Goal: Use online tool/utility: Utilize a website feature to perform a specific function

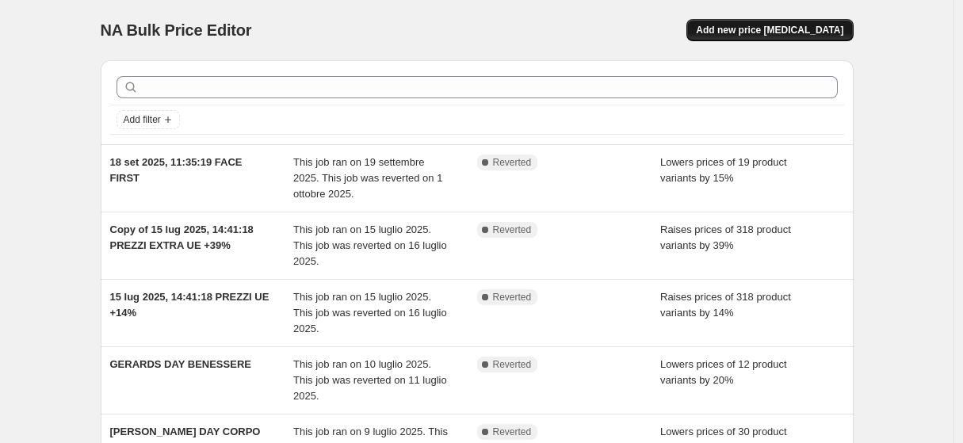
click at [796, 33] on span "Add new price [MEDICAL_DATA]" at bounding box center [769, 30] width 147 height 13
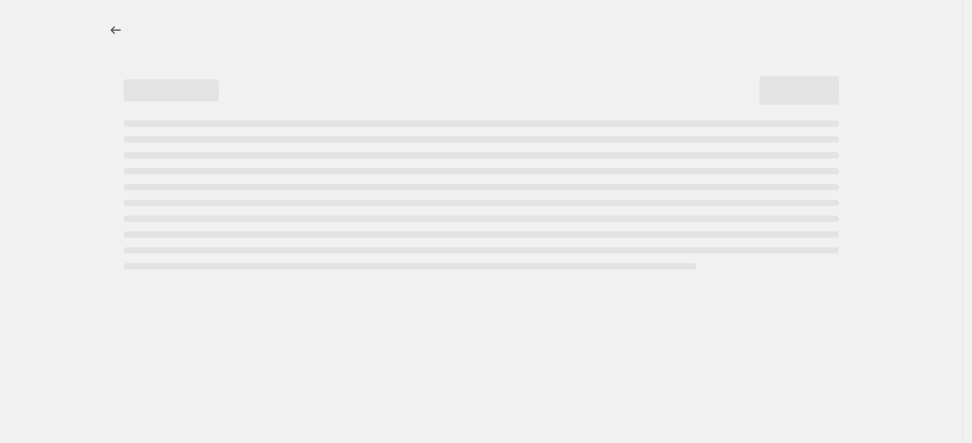
select select "percentage"
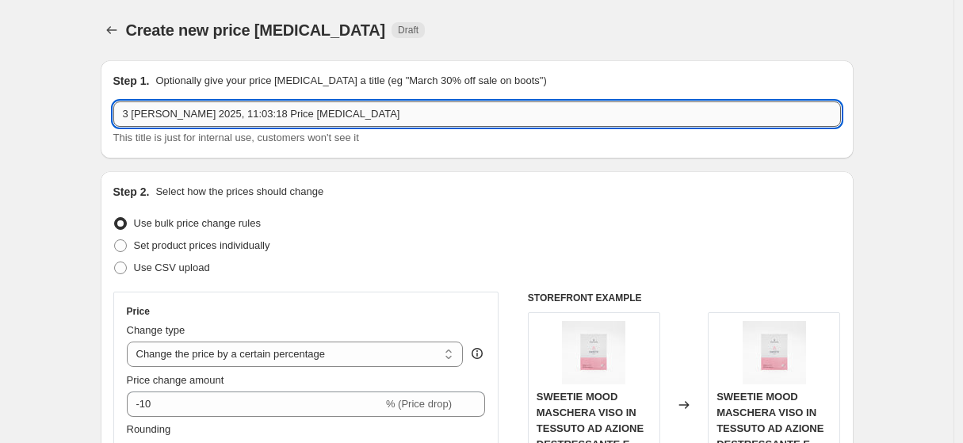
drag, startPoint x: 344, startPoint y: 112, endPoint x: 228, endPoint y: 111, distance: 115.7
click at [228, 111] on input "3 ott 2025, 11:03:18 Price change job" at bounding box center [477, 113] width 728 height 25
click at [231, 113] on input "3 ott 2025, 11:03:18 LONGEVITY - LANCIO" at bounding box center [477, 113] width 728 height 25
drag, startPoint x: 223, startPoint y: 113, endPoint x: 99, endPoint y: 113, distance: 124.4
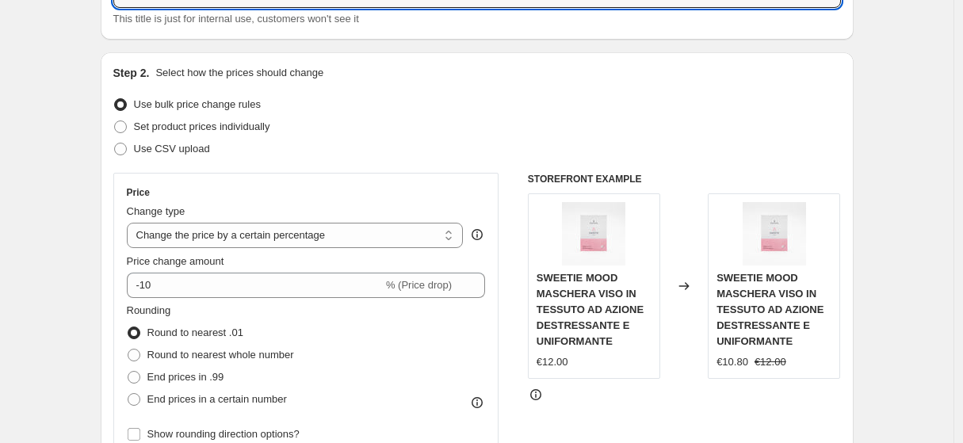
scroll to position [131, 0]
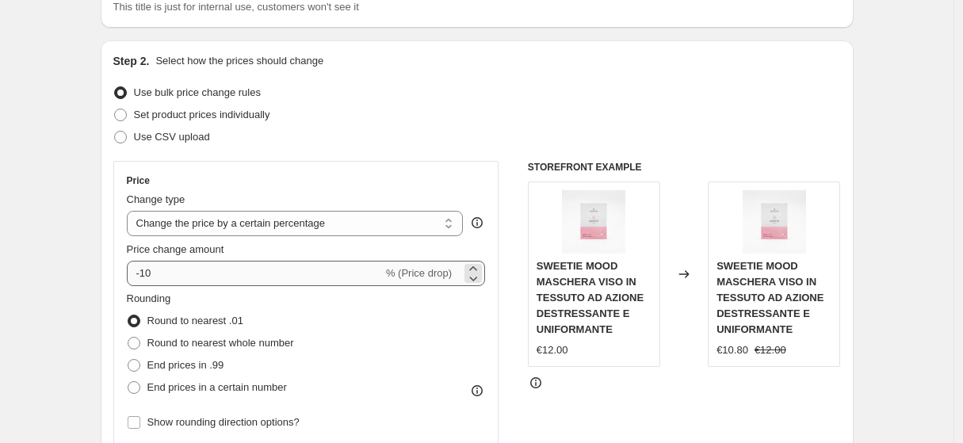
type input "LONGEVITY - LANCIO"
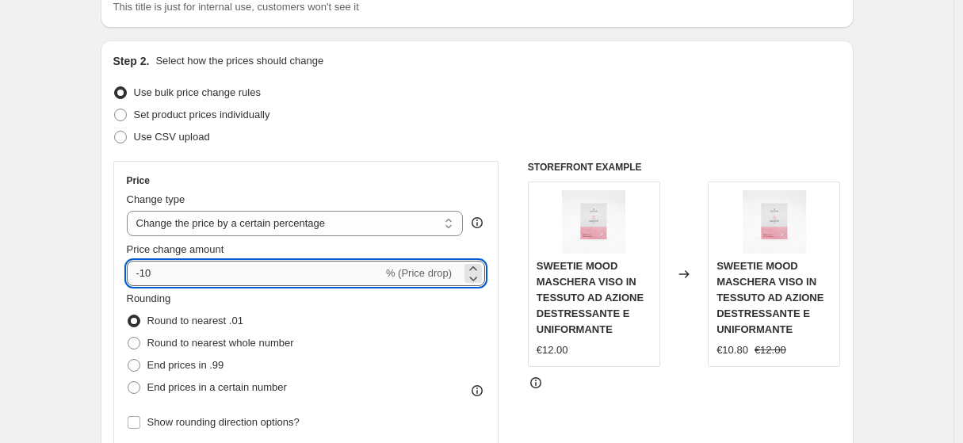
click at [156, 267] on input "-10" at bounding box center [255, 273] width 256 height 25
type input "-15"
click at [106, 252] on div "Step 2. Select how the prices should change Use bulk price change rules Set pro…" at bounding box center [477, 318] width 753 height 556
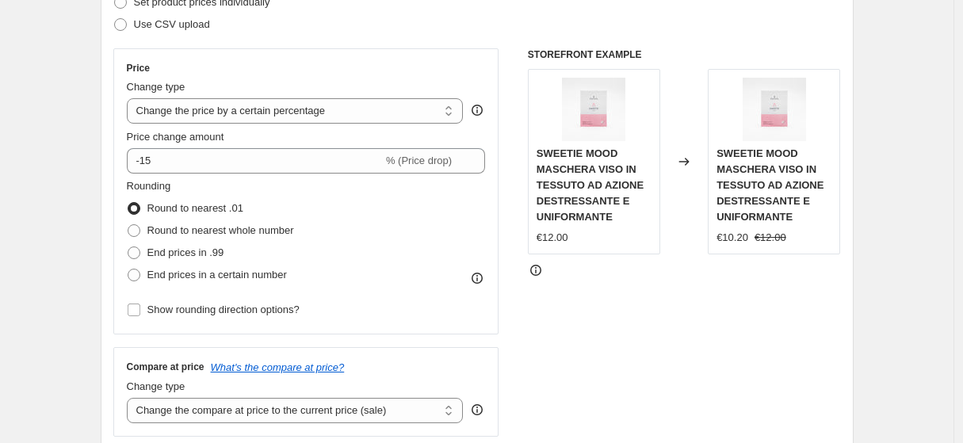
scroll to position [244, 0]
click at [227, 230] on span "Round to nearest whole number" at bounding box center [220, 229] width 147 height 12
click at [128, 224] on input "Round to nearest whole number" at bounding box center [128, 223] width 1 height 1
radio input "true"
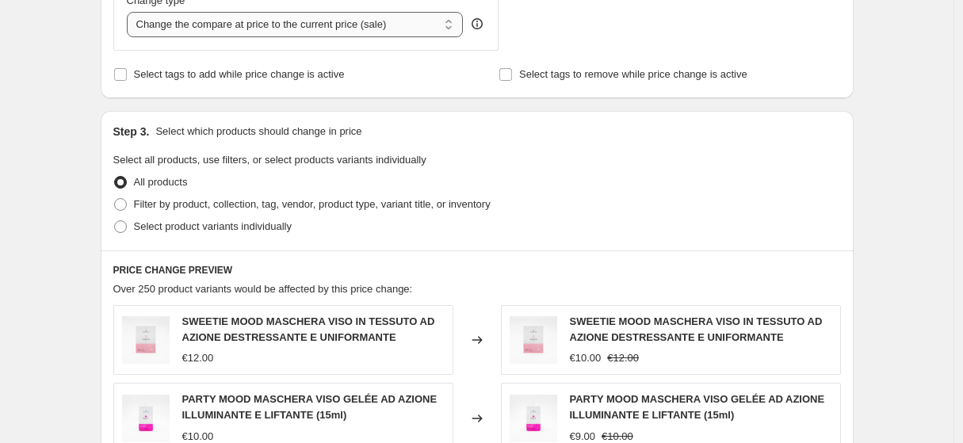
scroll to position [640, 0]
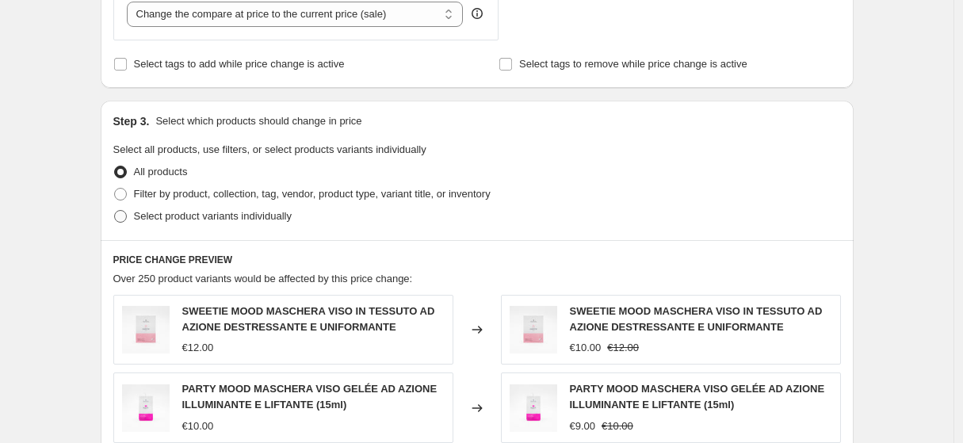
click at [204, 214] on span "Select product variants individually" at bounding box center [213, 216] width 158 height 12
click at [115, 211] on input "Select product variants individually" at bounding box center [114, 210] width 1 height 1
radio input "true"
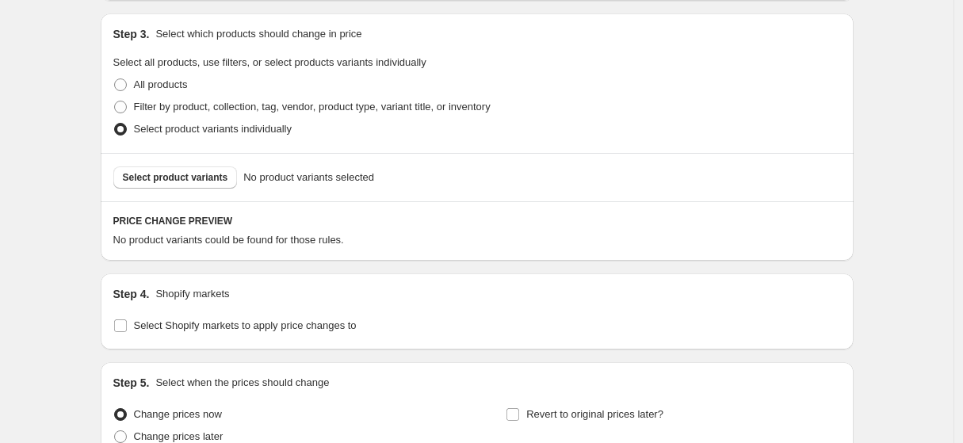
scroll to position [796, 0]
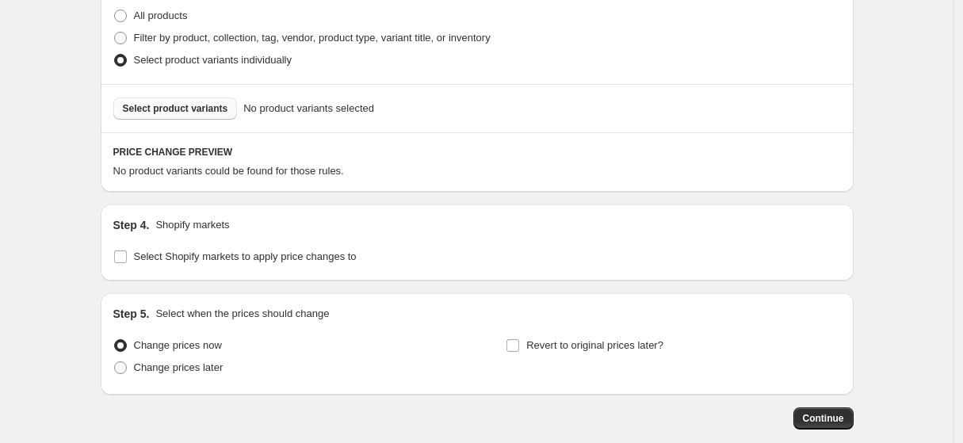
click at [222, 112] on span "Select product variants" at bounding box center [175, 108] width 105 height 13
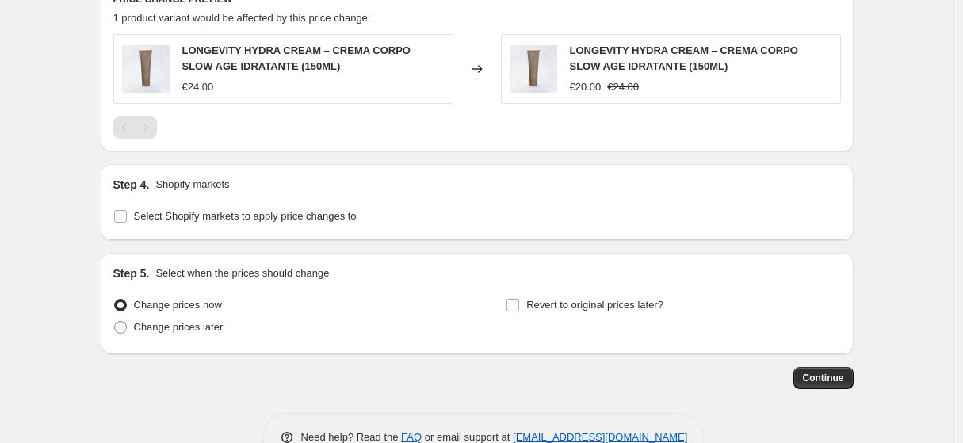
scroll to position [953, 0]
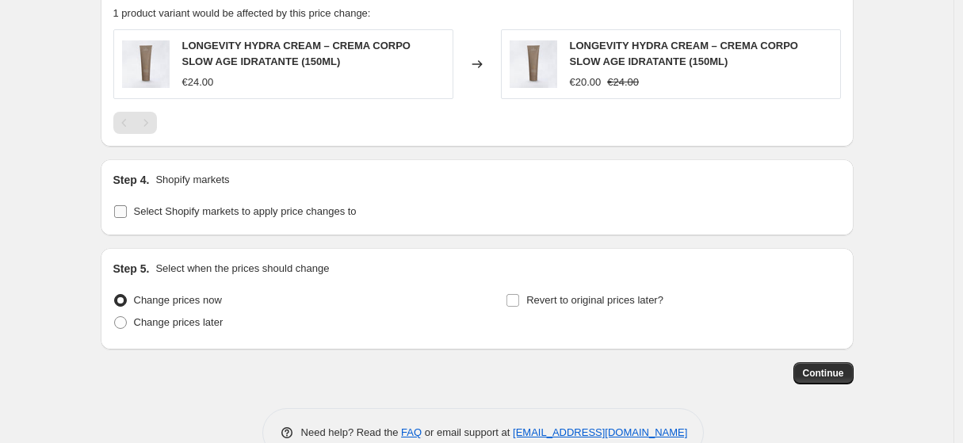
click at [228, 213] on span "Select Shopify markets to apply price changes to" at bounding box center [245, 211] width 223 height 12
click at [127, 213] on input "Select Shopify markets to apply price changes to" at bounding box center [120, 211] width 13 height 13
checkbox input "true"
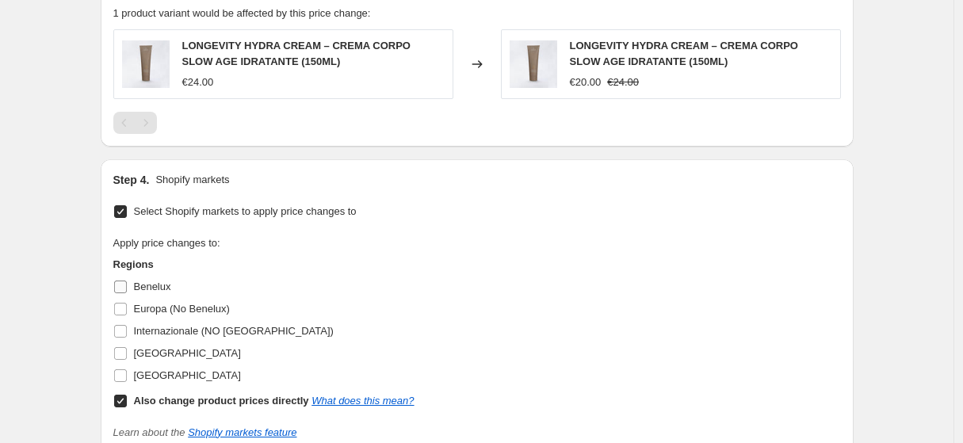
click at [121, 291] on input "Benelux" at bounding box center [120, 287] width 13 height 13
checkbox input "true"
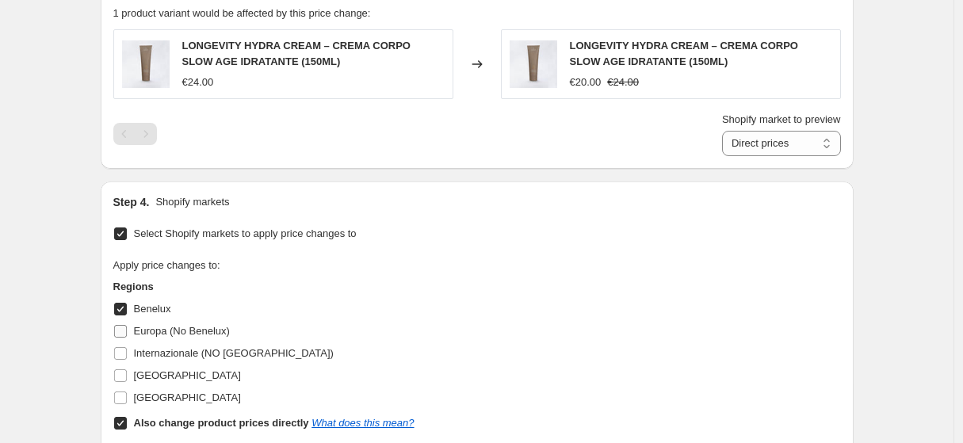
click at [124, 335] on input "Europa (No Benelux)" at bounding box center [120, 331] width 13 height 13
checkbox input "true"
click at [126, 354] on input "Internazionale (NO USA)" at bounding box center [120, 353] width 13 height 13
checkbox input "true"
click at [125, 374] on input "Italia" at bounding box center [120, 375] width 13 height 13
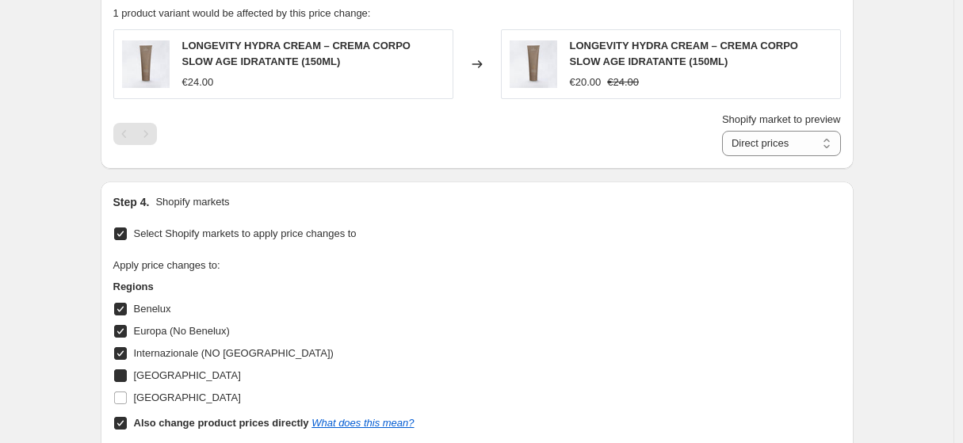
checkbox input "true"
click at [126, 399] on input "USA" at bounding box center [120, 397] width 13 height 13
checkbox input "true"
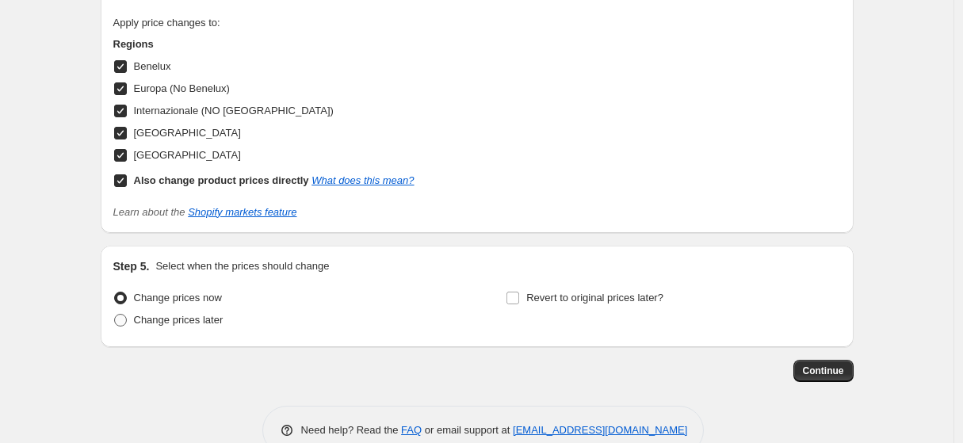
scroll to position [1232, 0]
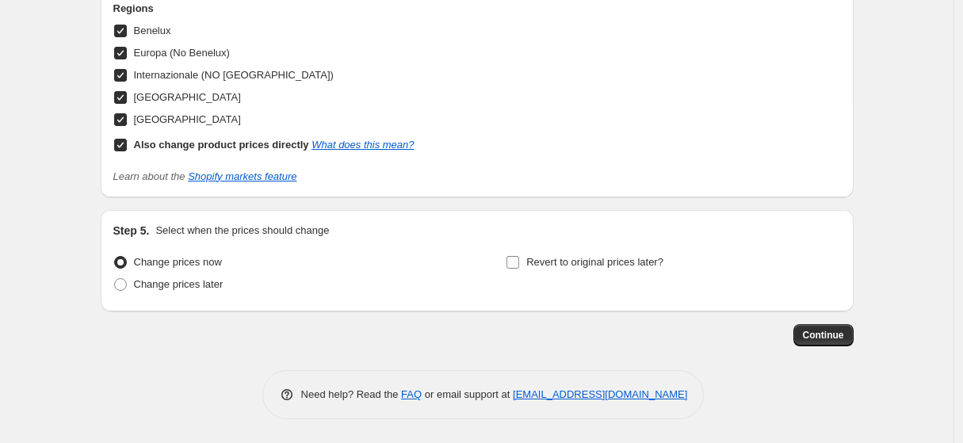
click at [518, 265] on input "Revert to original prices later?" at bounding box center [512, 262] width 13 height 13
checkbox input "true"
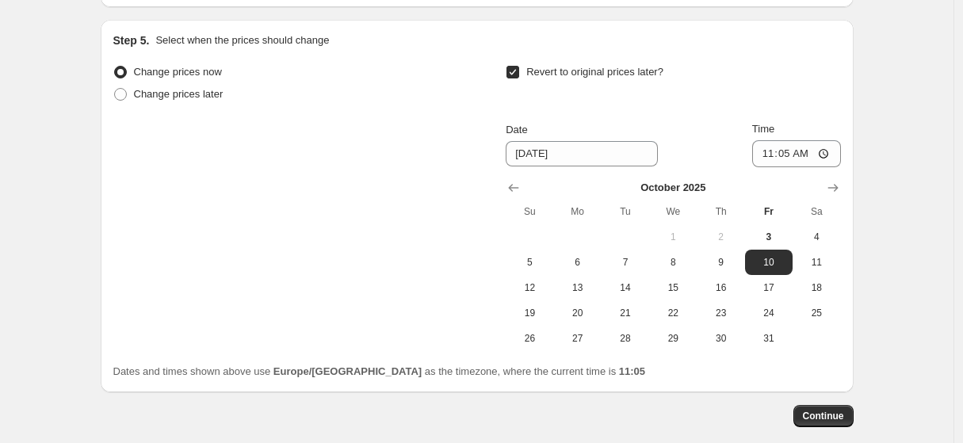
scroll to position [1486, 0]
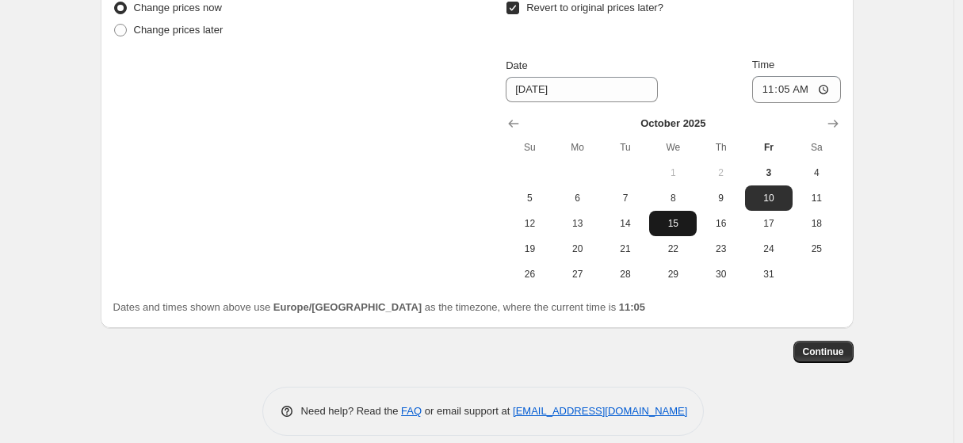
click at [667, 223] on span "15" at bounding box center [672, 223] width 35 height 13
type input "10/15/2025"
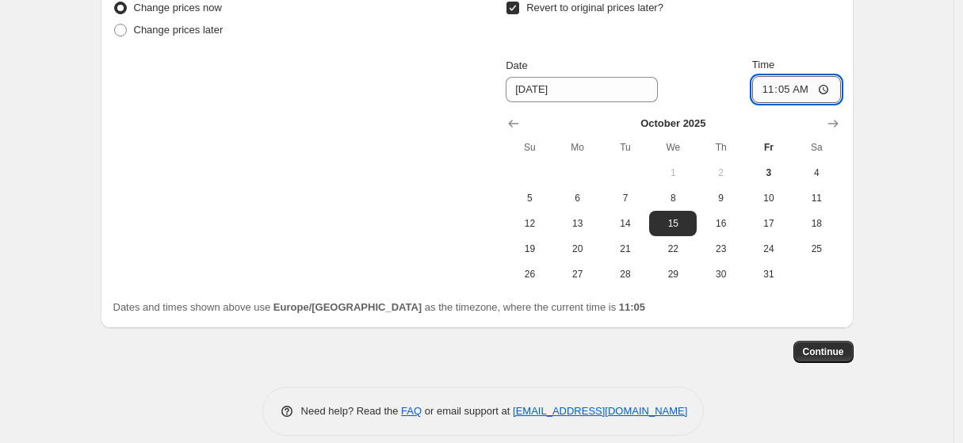
click at [804, 91] on input "11:05" at bounding box center [796, 89] width 89 height 27
click at [795, 89] on input "11:05" at bounding box center [796, 89] width 89 height 27
click at [789, 89] on input "11:05" at bounding box center [796, 89] width 89 height 27
type input "12:00"
click at [838, 44] on div "Revert to original prices later? Date 10/15/2025 Time 12:00 October 2025 Su Mo …" at bounding box center [673, 142] width 334 height 290
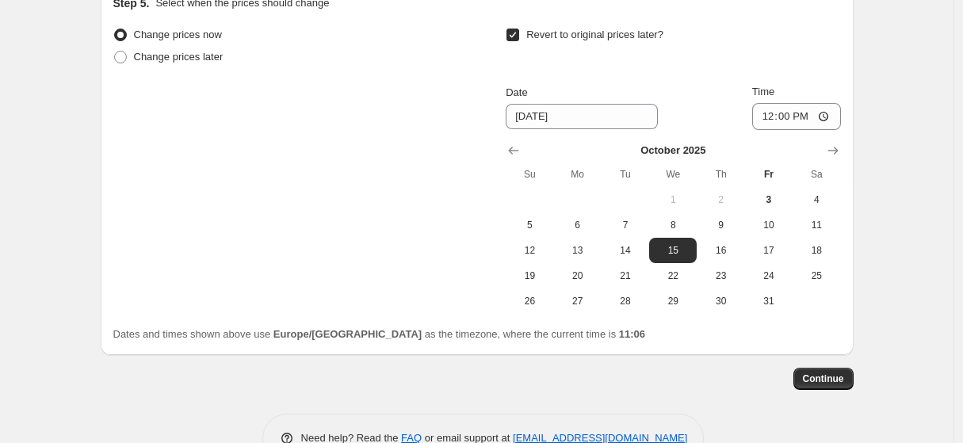
scroll to position [1503, 0]
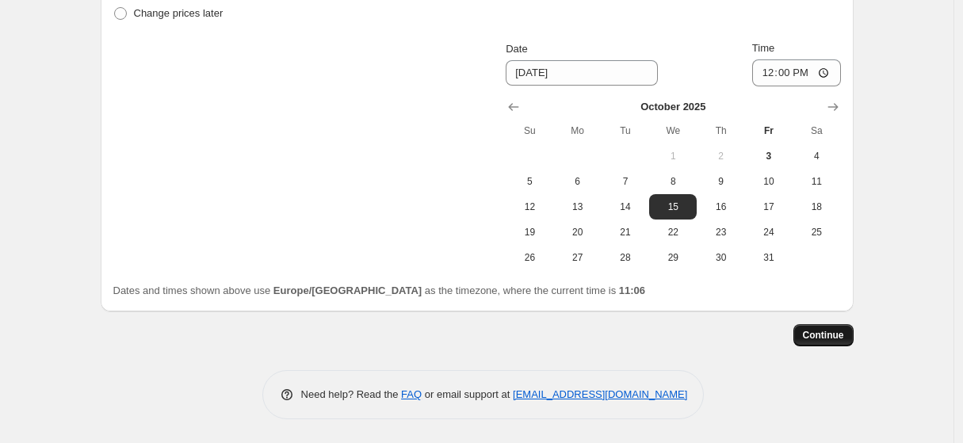
click at [841, 334] on span "Continue" at bounding box center [823, 335] width 41 height 13
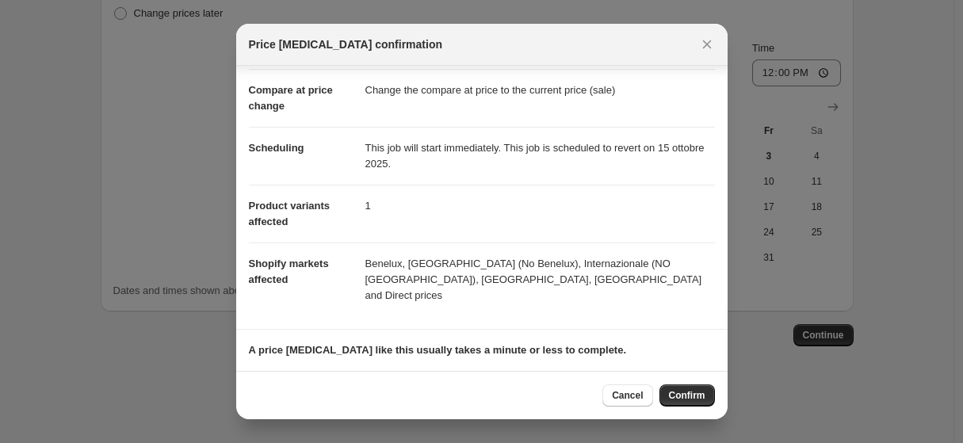
scroll to position [151, 0]
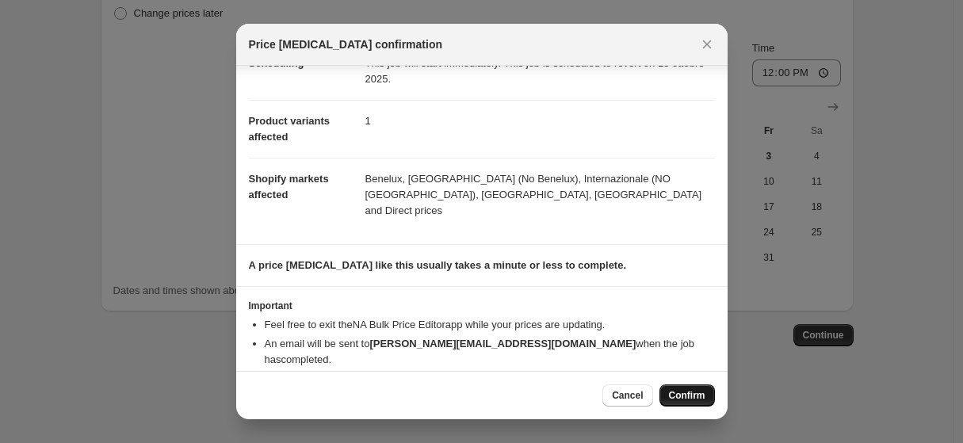
click at [701, 390] on span "Confirm" at bounding box center [687, 395] width 36 height 13
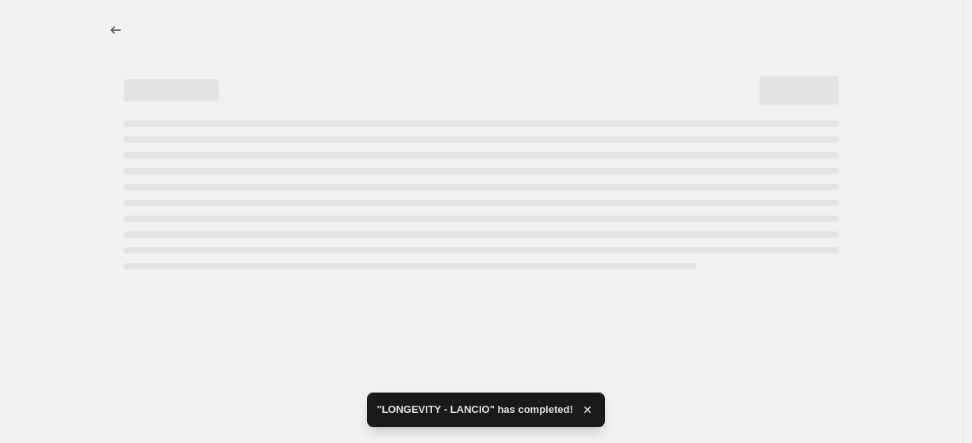
select select "percentage"
